Goal: Navigation & Orientation: Find specific page/section

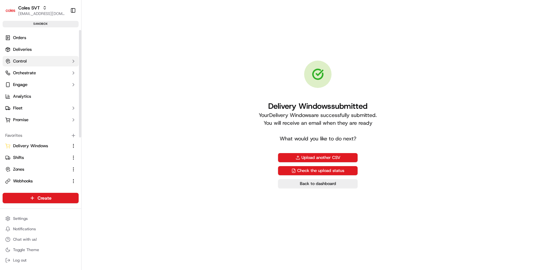
click at [62, 63] on button "Control" at bounding box center [41, 61] width 76 height 10
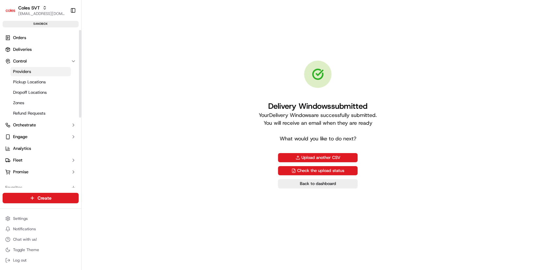
click at [37, 70] on link "Providers" at bounding box center [40, 71] width 60 height 9
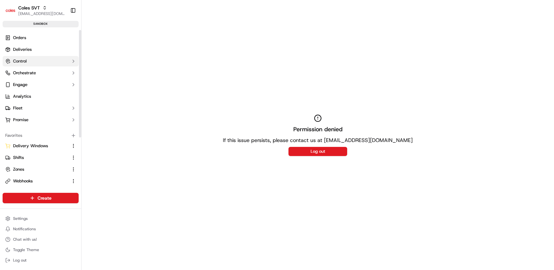
click at [28, 59] on button "Control" at bounding box center [41, 61] width 76 height 10
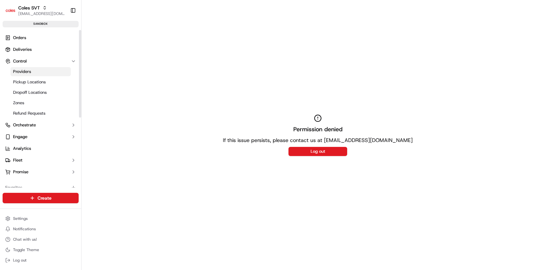
click at [33, 72] on link "Providers" at bounding box center [40, 71] width 60 height 9
click at [319, 153] on button "Log out" at bounding box center [317, 151] width 59 height 9
